Goal: Information Seeking & Learning: Learn about a topic

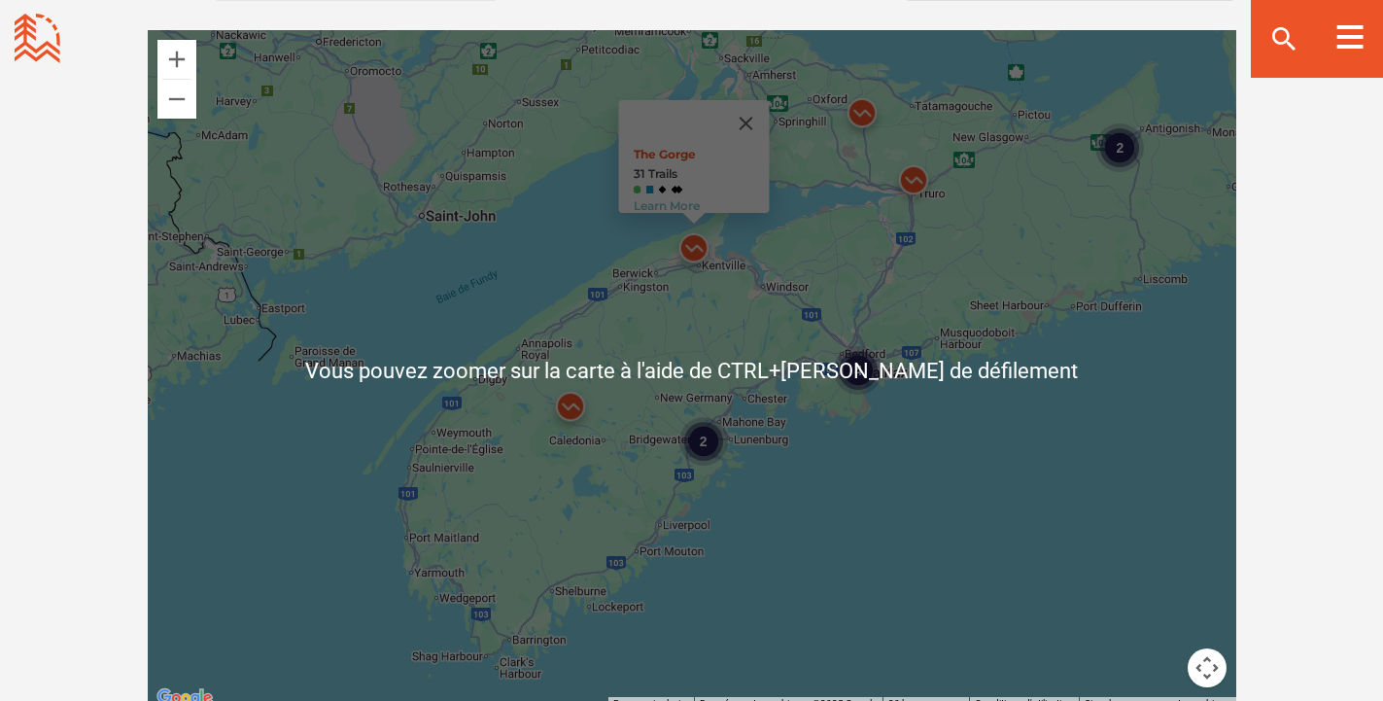
scroll to position [1788, 0]
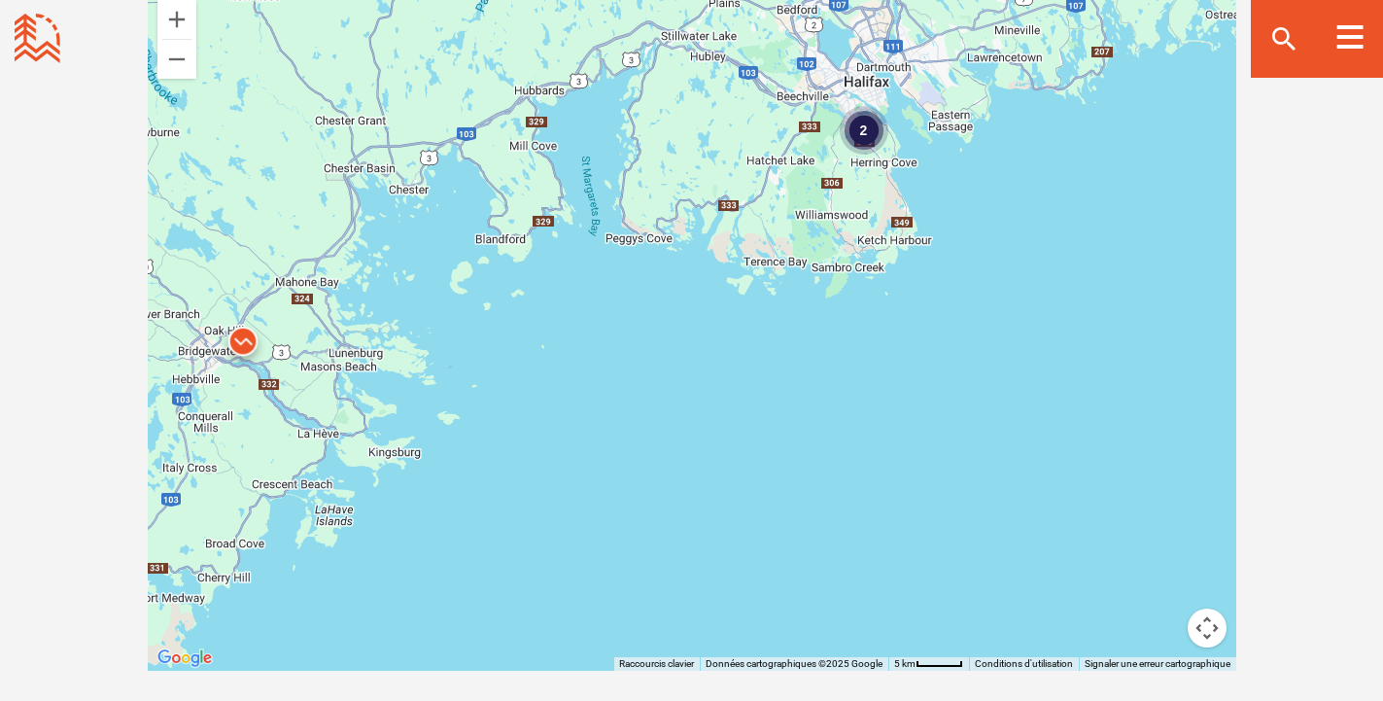
drag, startPoint x: 1069, startPoint y: 255, endPoint x: 896, endPoint y: 315, distance: 183.2
click at [959, 459] on div "2 The Gorge 31 Trails Learn More" at bounding box center [692, 330] width 1088 height 680
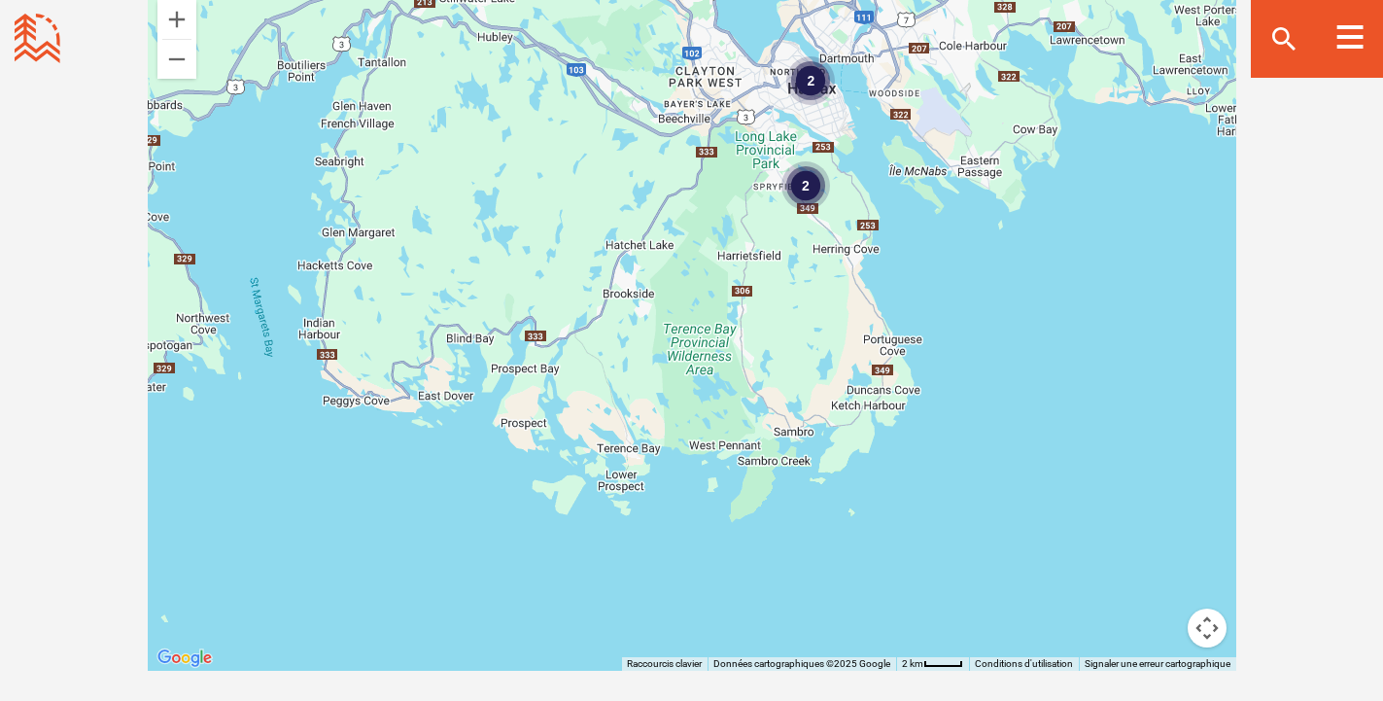
drag, startPoint x: 926, startPoint y: 204, endPoint x: 904, endPoint y: 362, distance: 160.0
click at [905, 361] on div "2 2 The Gorge 31 Trails Learn More" at bounding box center [692, 330] width 1088 height 680
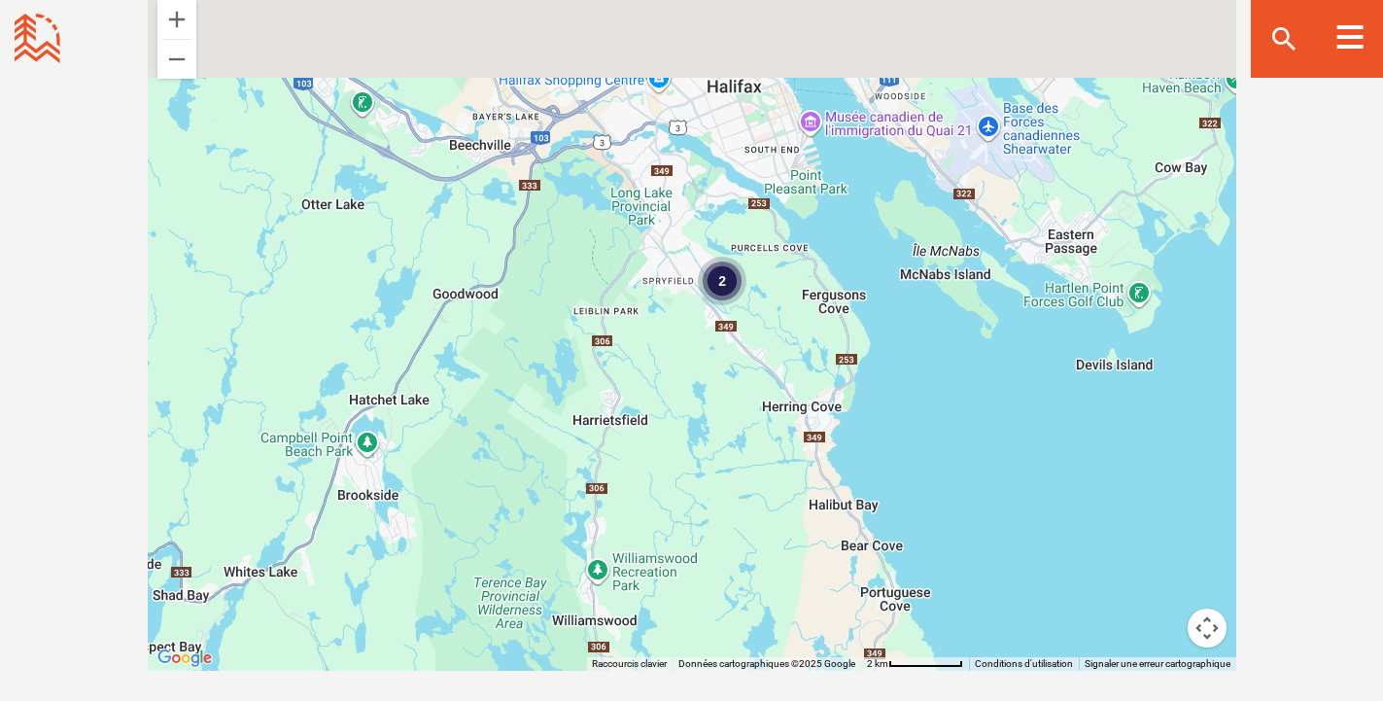
drag, startPoint x: 921, startPoint y: 267, endPoint x: 941, endPoint y: 500, distance: 234.0
click at [941, 500] on div "2 The Gorge 31 Trails Learn More" at bounding box center [692, 330] width 1088 height 680
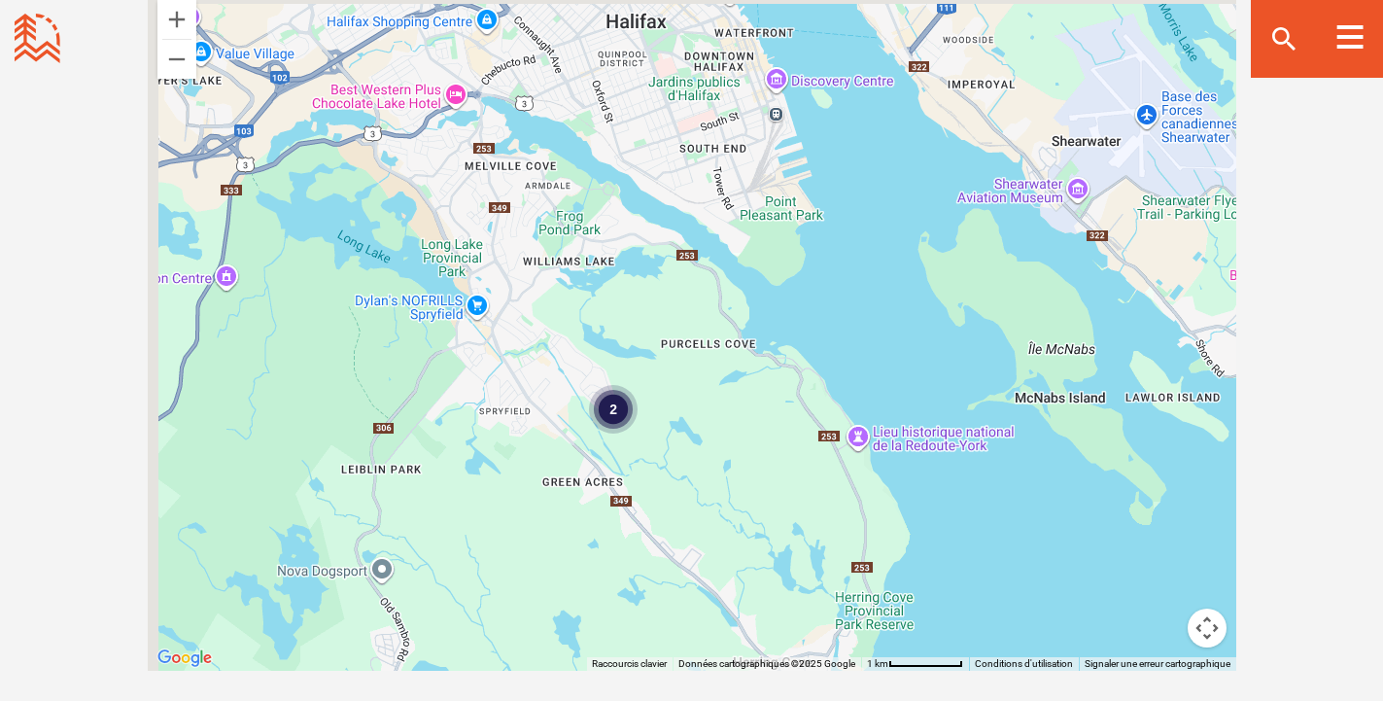
drag, startPoint x: 909, startPoint y: 453, endPoint x: 979, endPoint y: 618, distance: 179.8
click at [979, 618] on div "2 The Gorge 31 Trails Learn More" at bounding box center [692, 330] width 1088 height 680
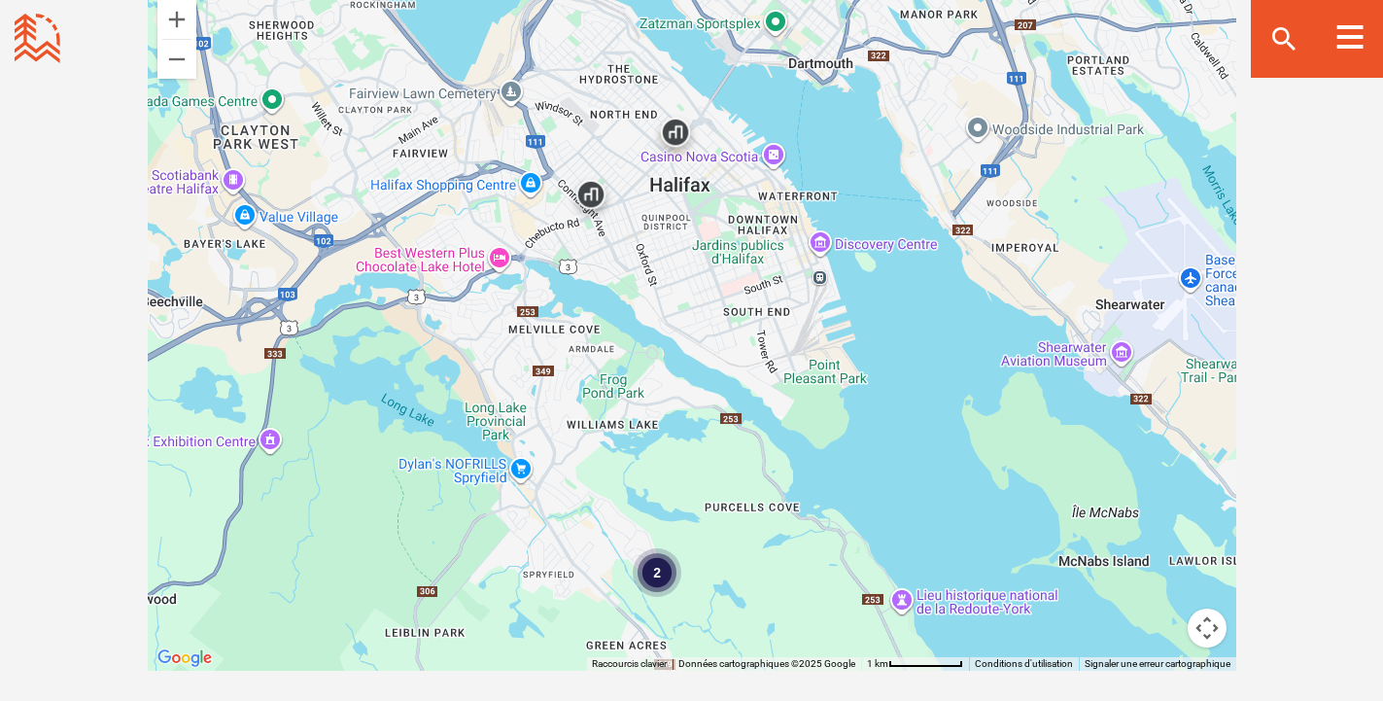
drag, startPoint x: 901, startPoint y: 334, endPoint x: 938, endPoint y: 455, distance: 126.0
click at [938, 455] on div "2 The Gorge 31 Trails Learn More" at bounding box center [692, 330] width 1088 height 680
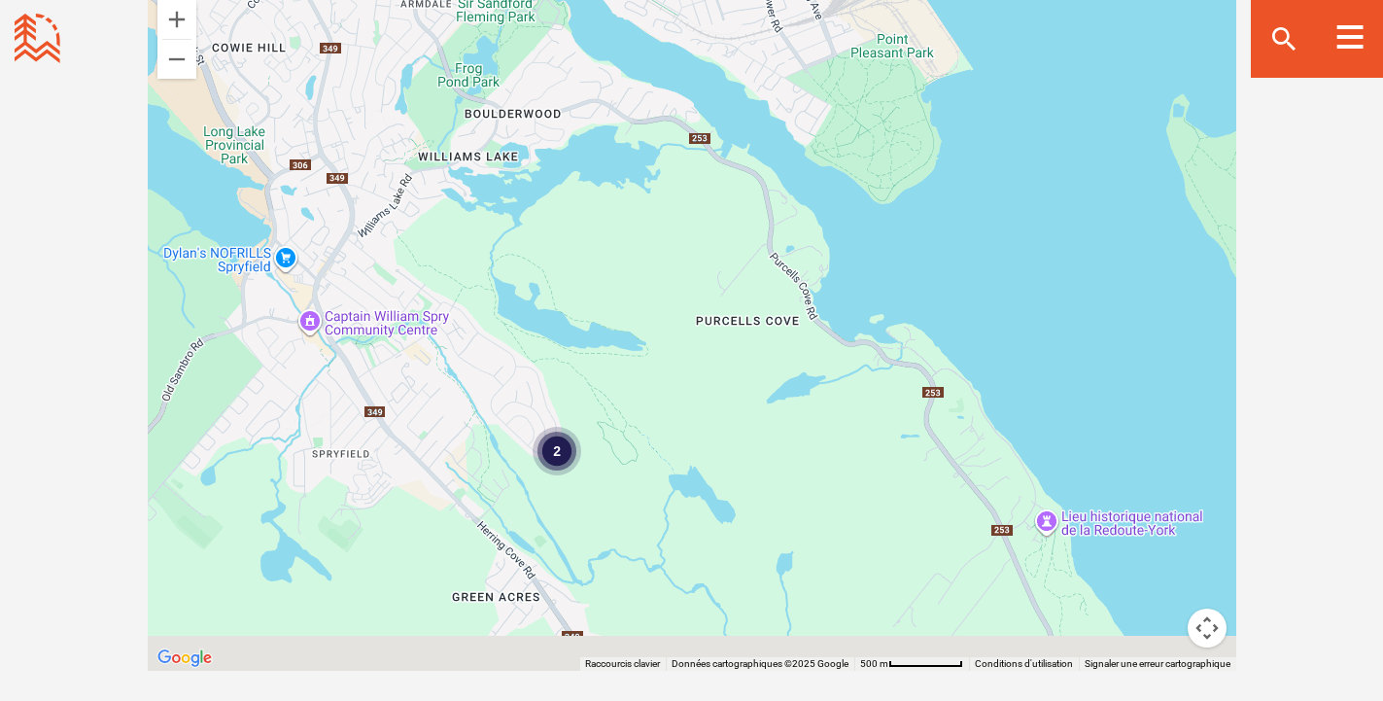
drag, startPoint x: 763, startPoint y: 518, endPoint x: 805, endPoint y: 267, distance: 254.2
click at [804, 270] on div "2 The Gorge 31 Trails Learn More" at bounding box center [692, 330] width 1088 height 680
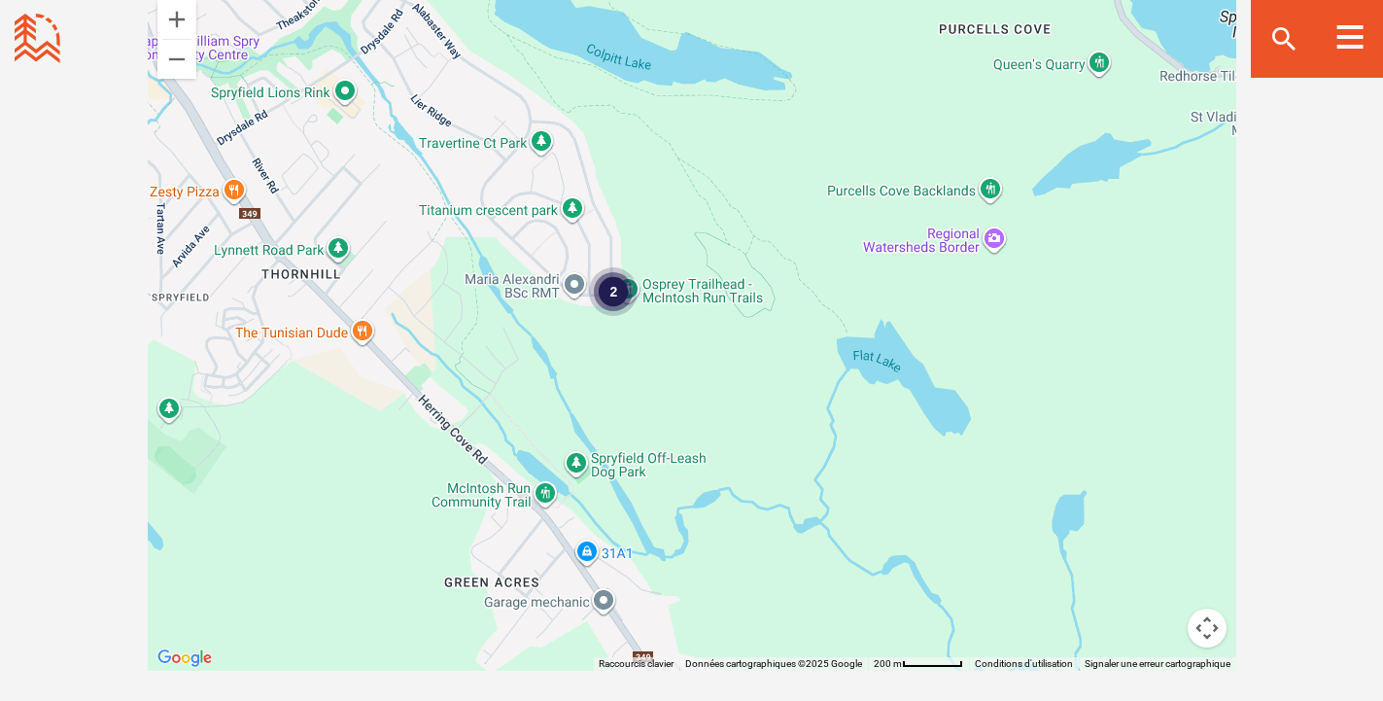
drag, startPoint x: 614, startPoint y: 445, endPoint x: 775, endPoint y: 406, distance: 165.9
click at [779, 406] on div "2 The Gorge 31 Trails Learn More" at bounding box center [692, 330] width 1088 height 680
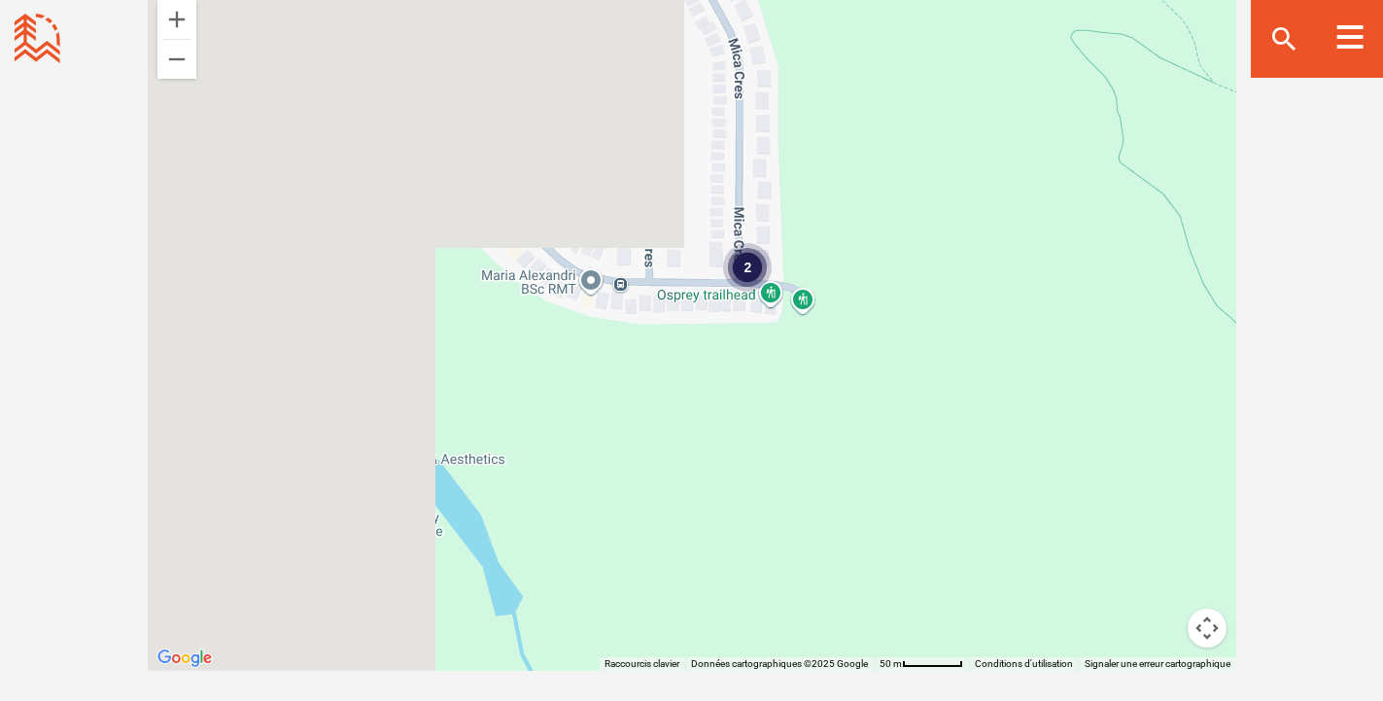
drag, startPoint x: 881, startPoint y: 537, endPoint x: 963, endPoint y: 597, distance: 100.9
click at [963, 597] on div "2 The Gorge 31 Trails Learn More" at bounding box center [692, 330] width 1088 height 680
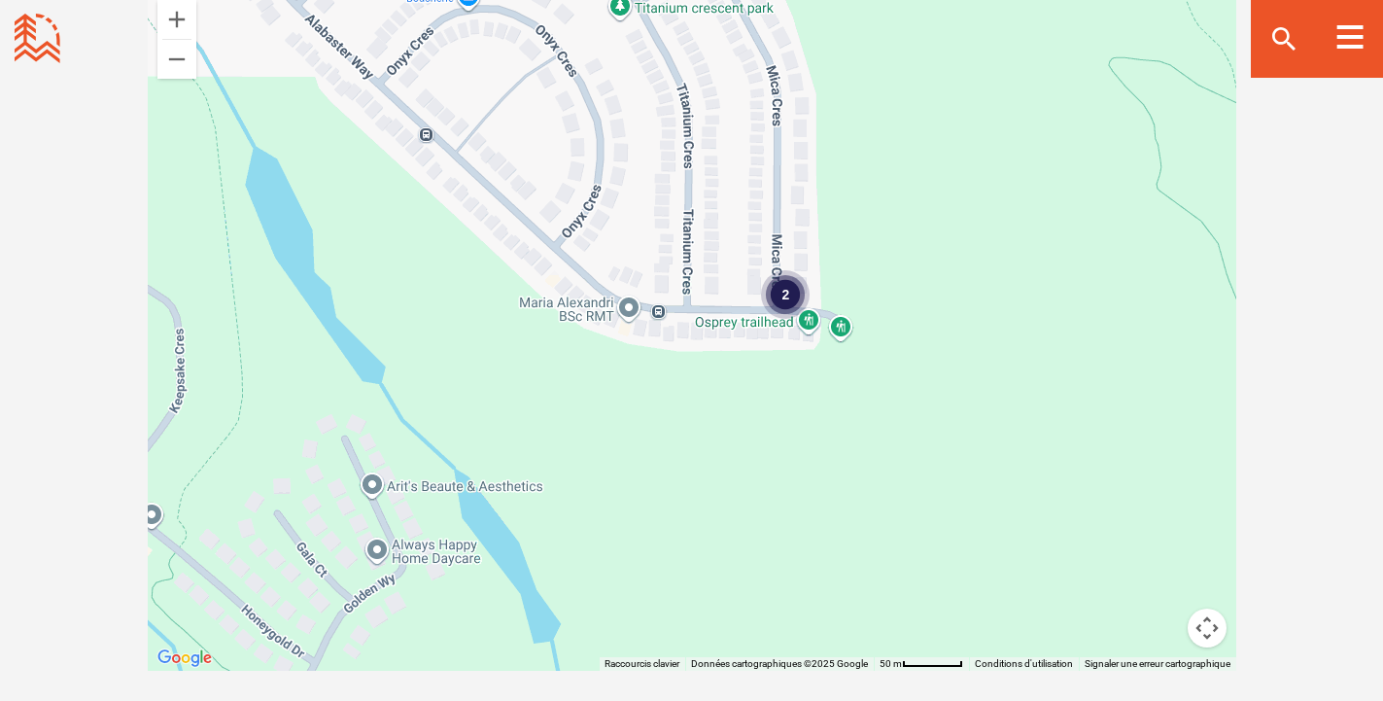
click at [779, 286] on div "2" at bounding box center [785, 294] width 49 height 49
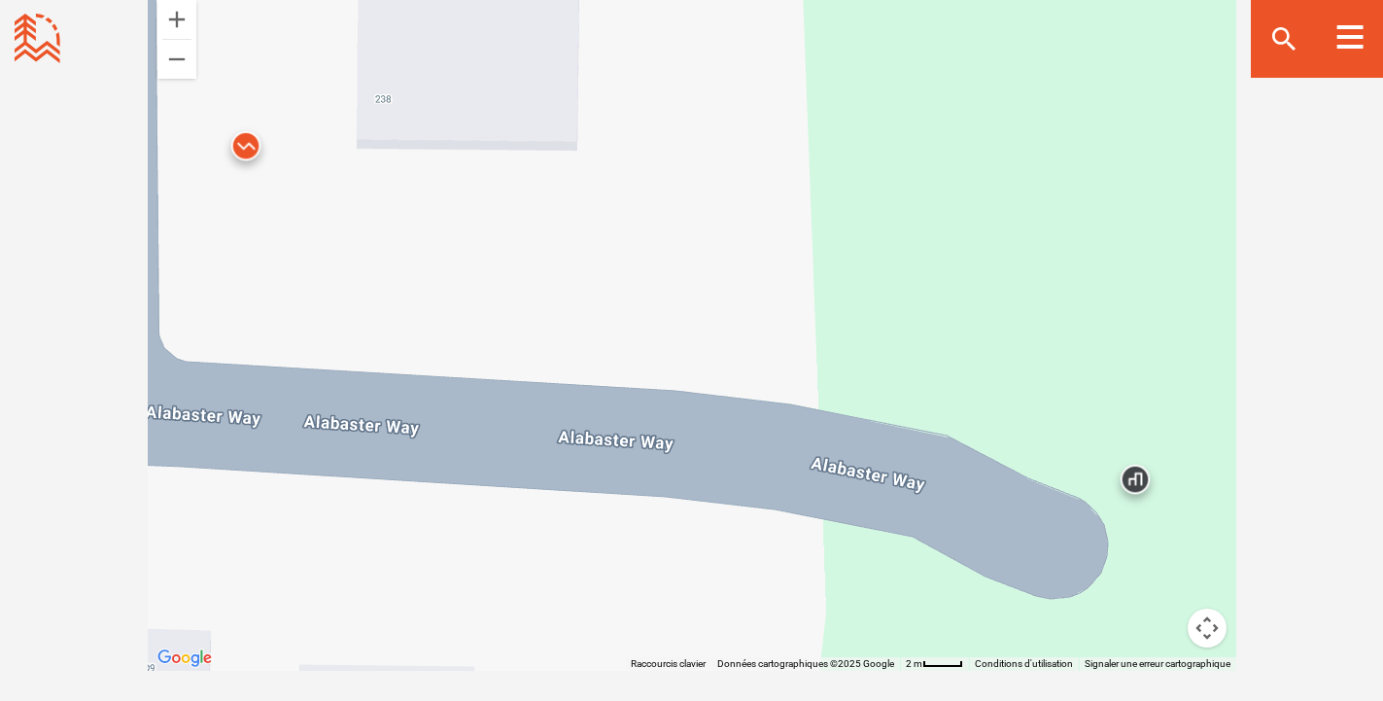
click at [246, 145] on img at bounding box center [246, 150] width 58 height 58
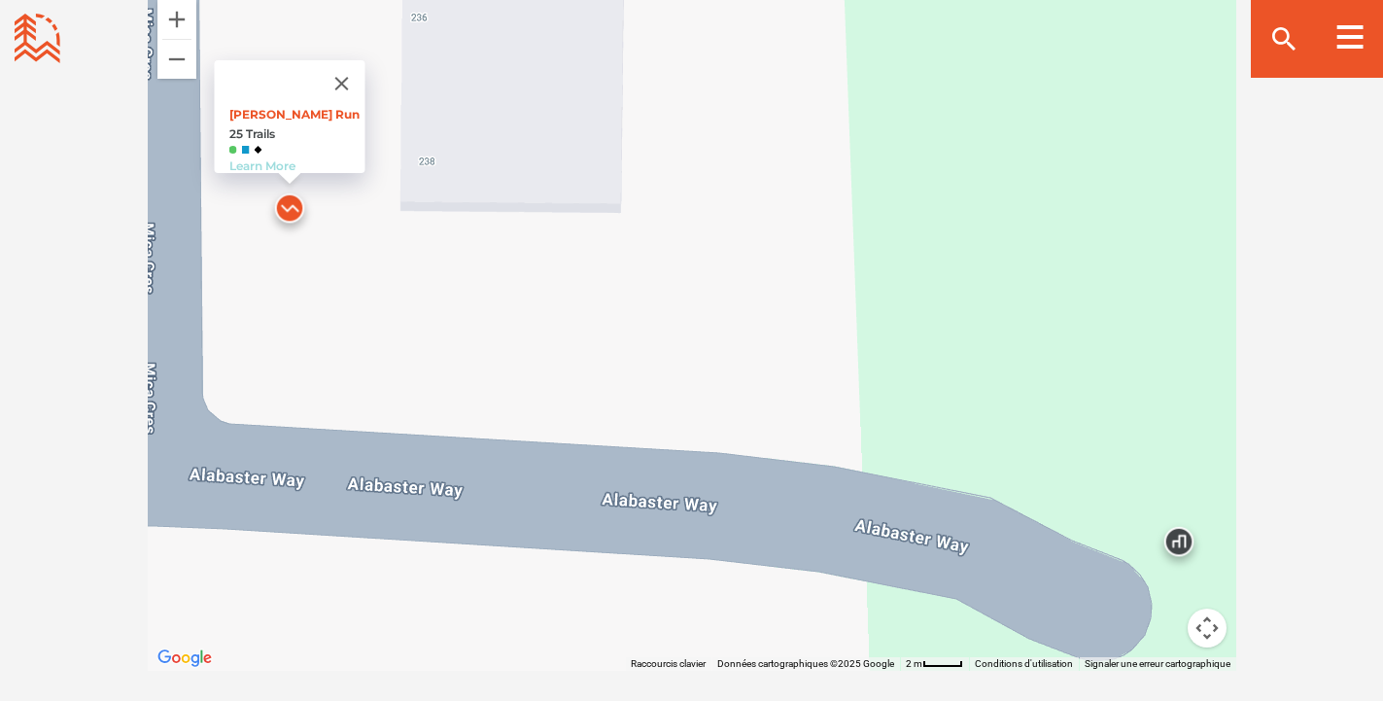
click at [274, 158] on link "Learn More" at bounding box center [261, 165] width 66 height 15
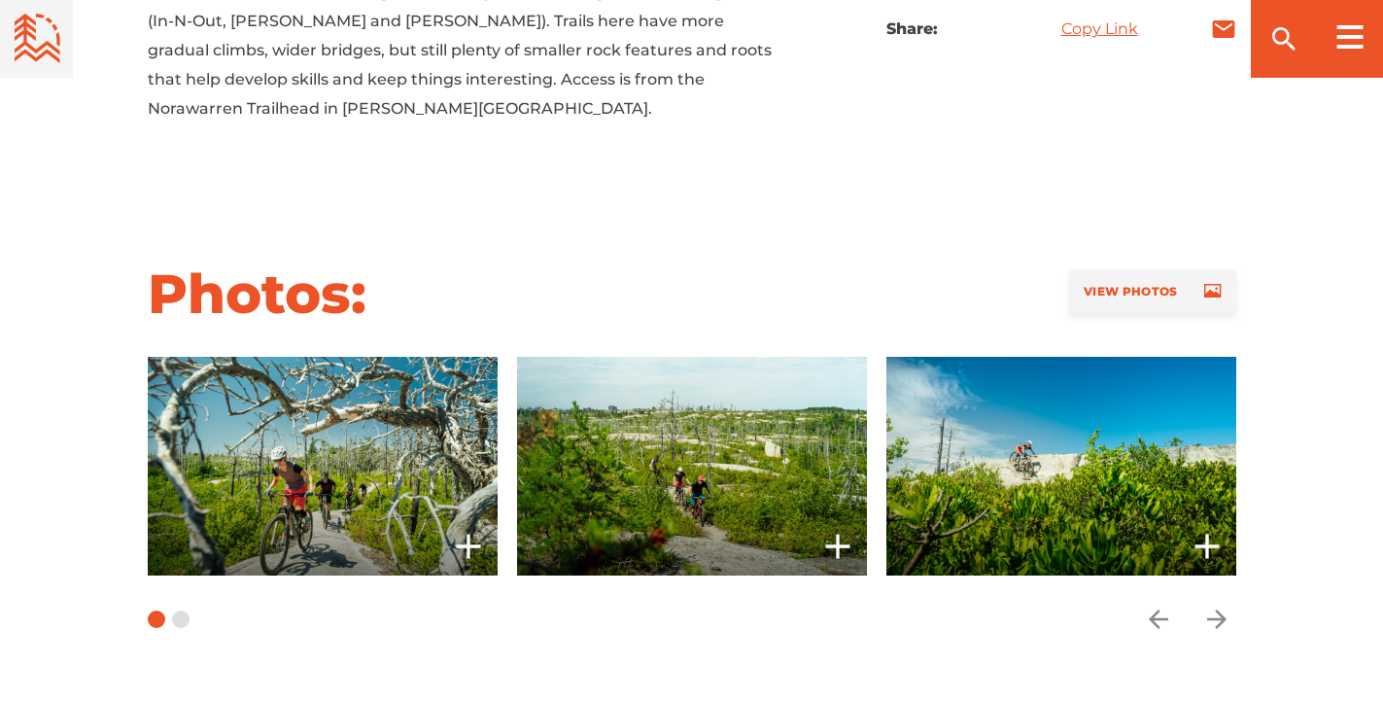
scroll to position [1166, 0]
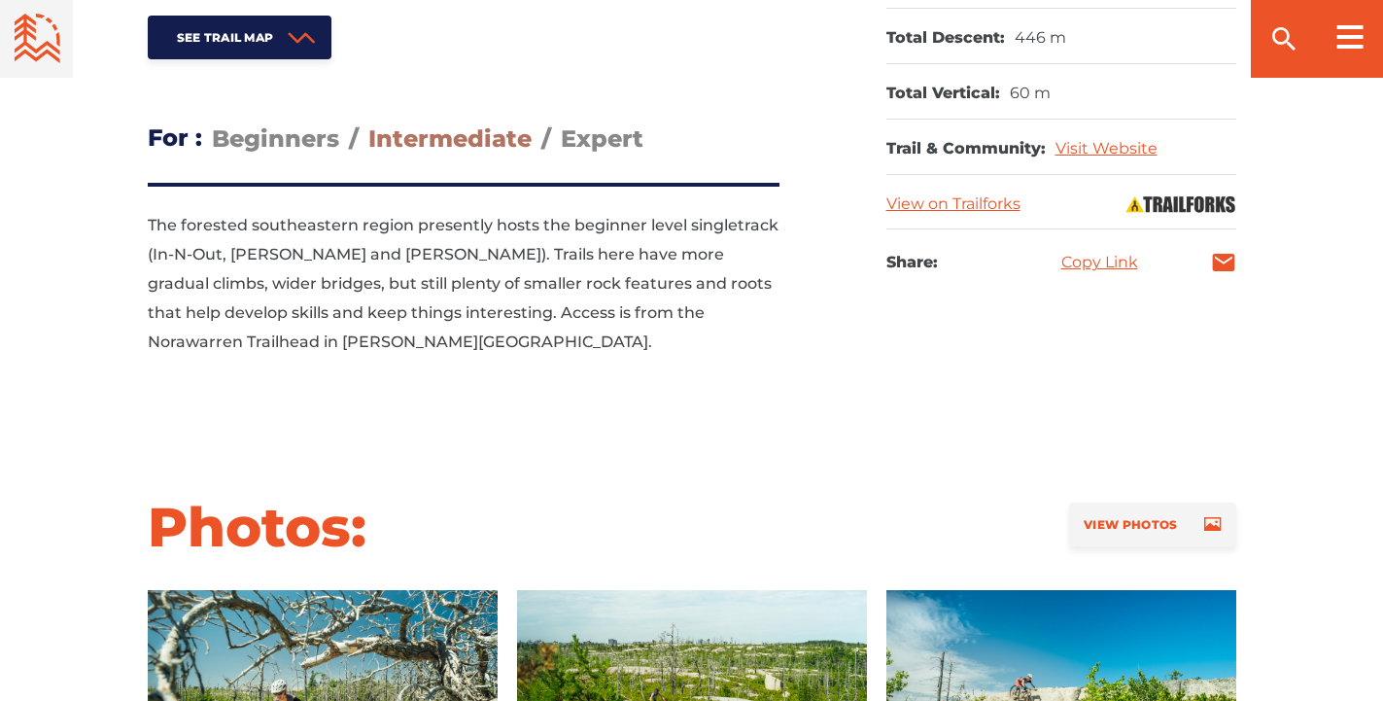
click at [406, 141] on span "Intermediate" at bounding box center [449, 138] width 163 height 28
click at [368, 123] on input "Intermediate" at bounding box center [368, 123] width 0 height 0
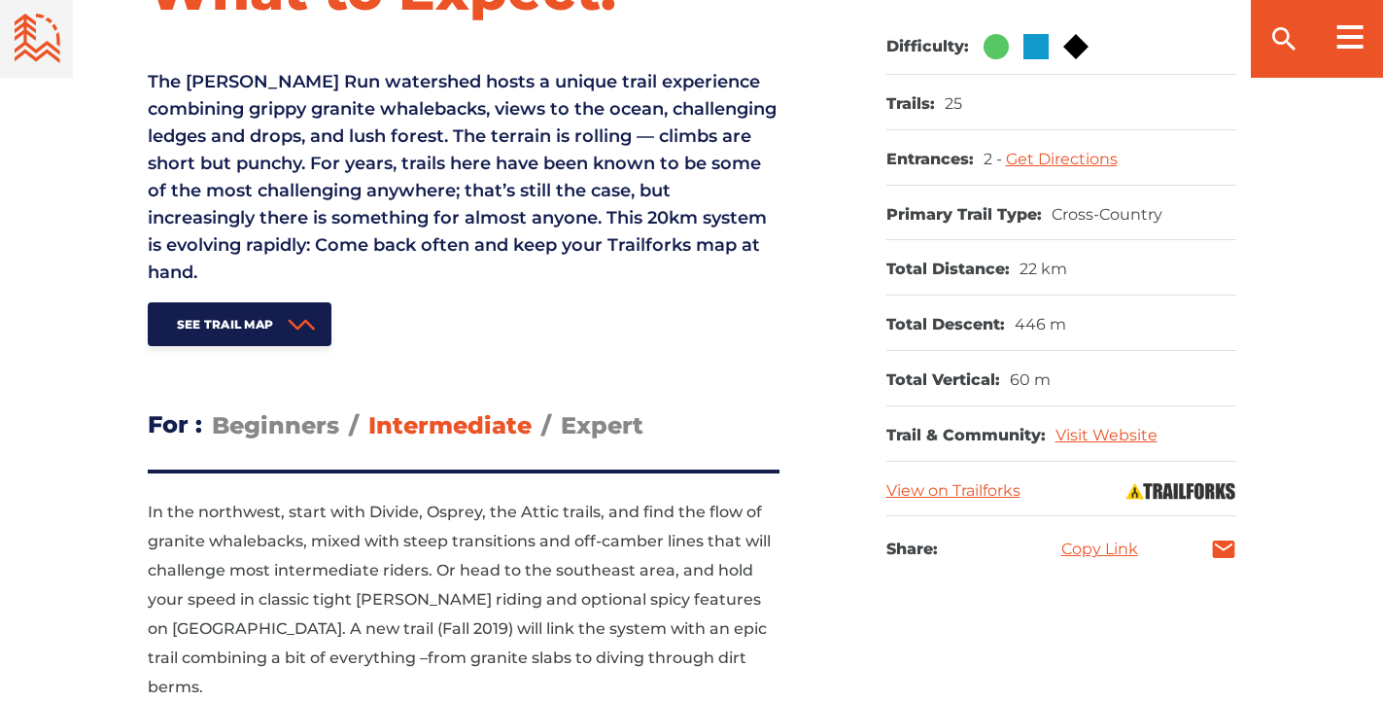
scroll to position [816, 0]
